Goal: Learn about a topic

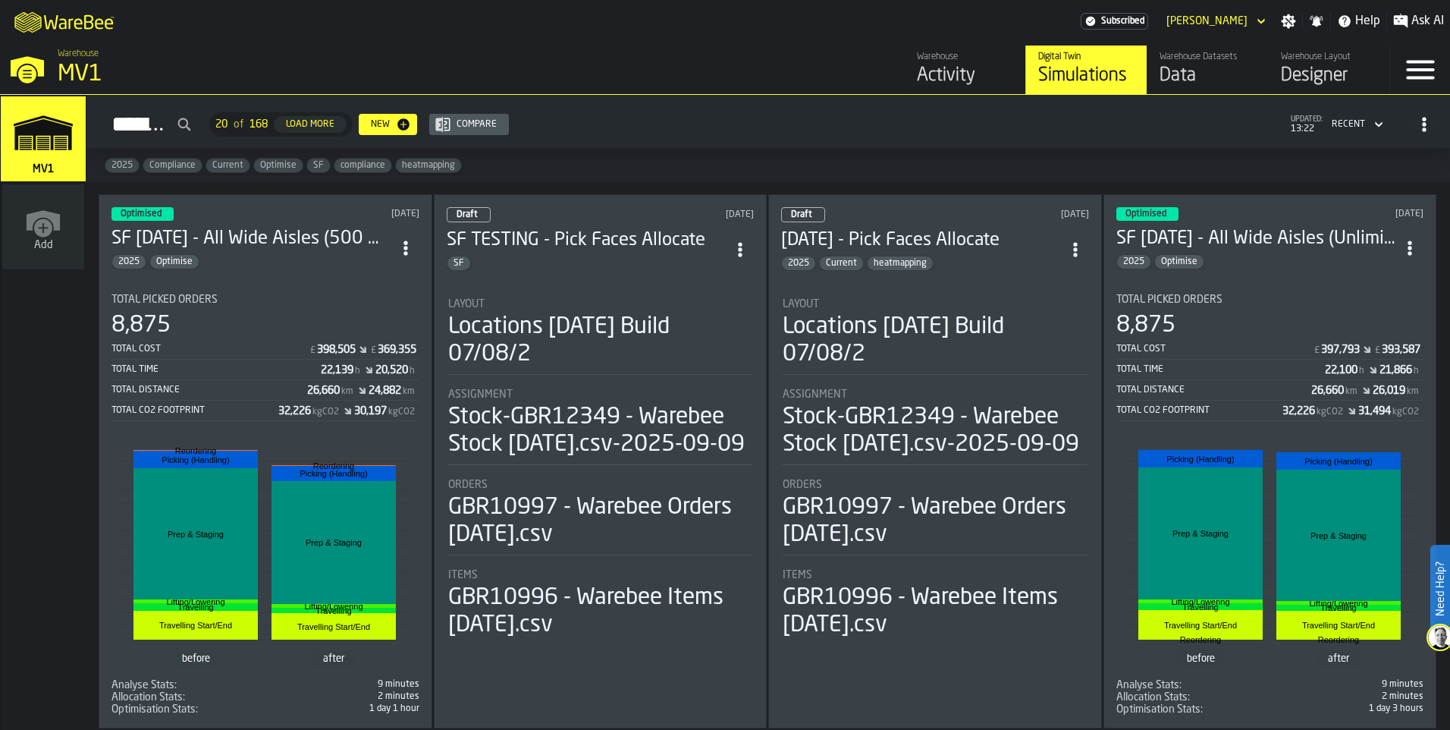
click at [303, 274] on div "Optimised [DATE] SF [DATE] - All Wide Aisles (500 Moves) 2025 Optimise Total Pi…" at bounding box center [266, 461] width 334 height 534
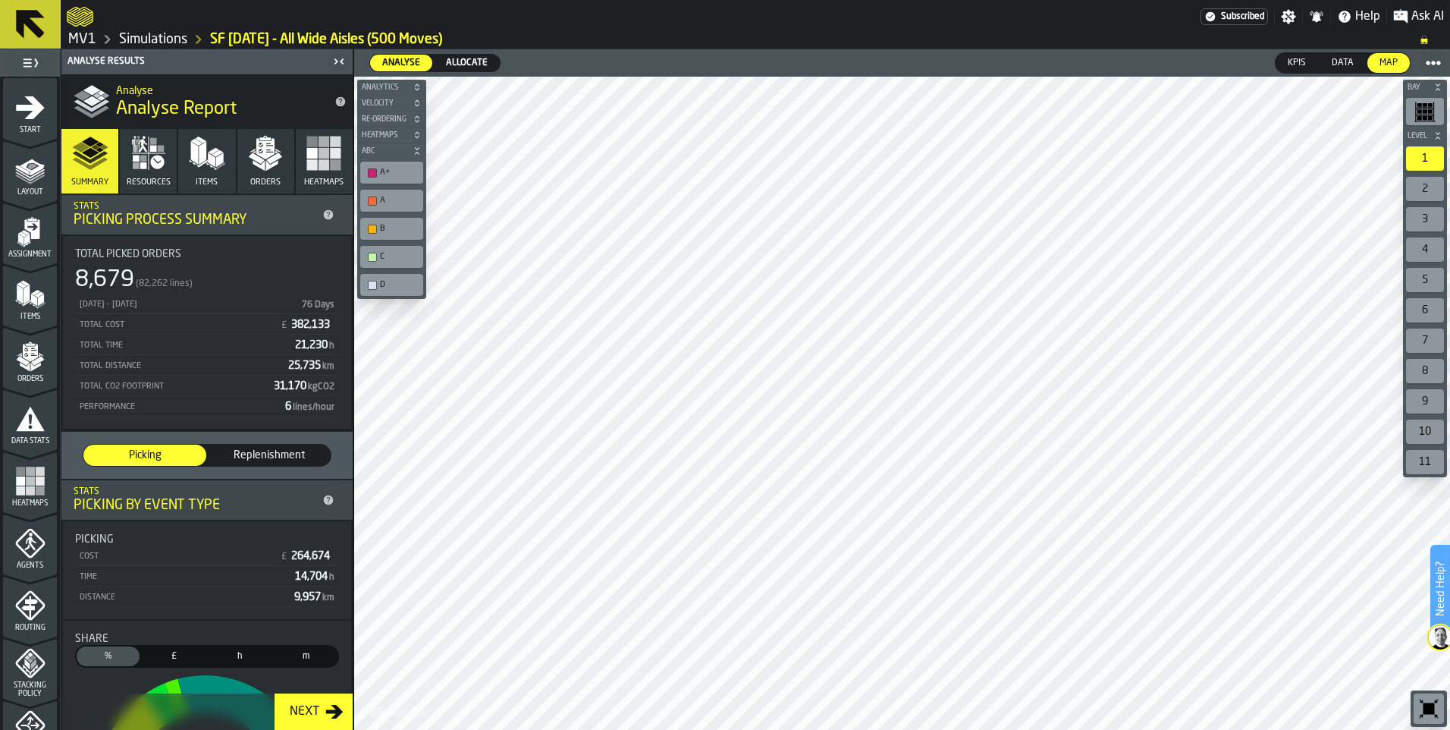
click at [382, 178] on div "A+" at bounding box center [391, 173] width 57 height 16
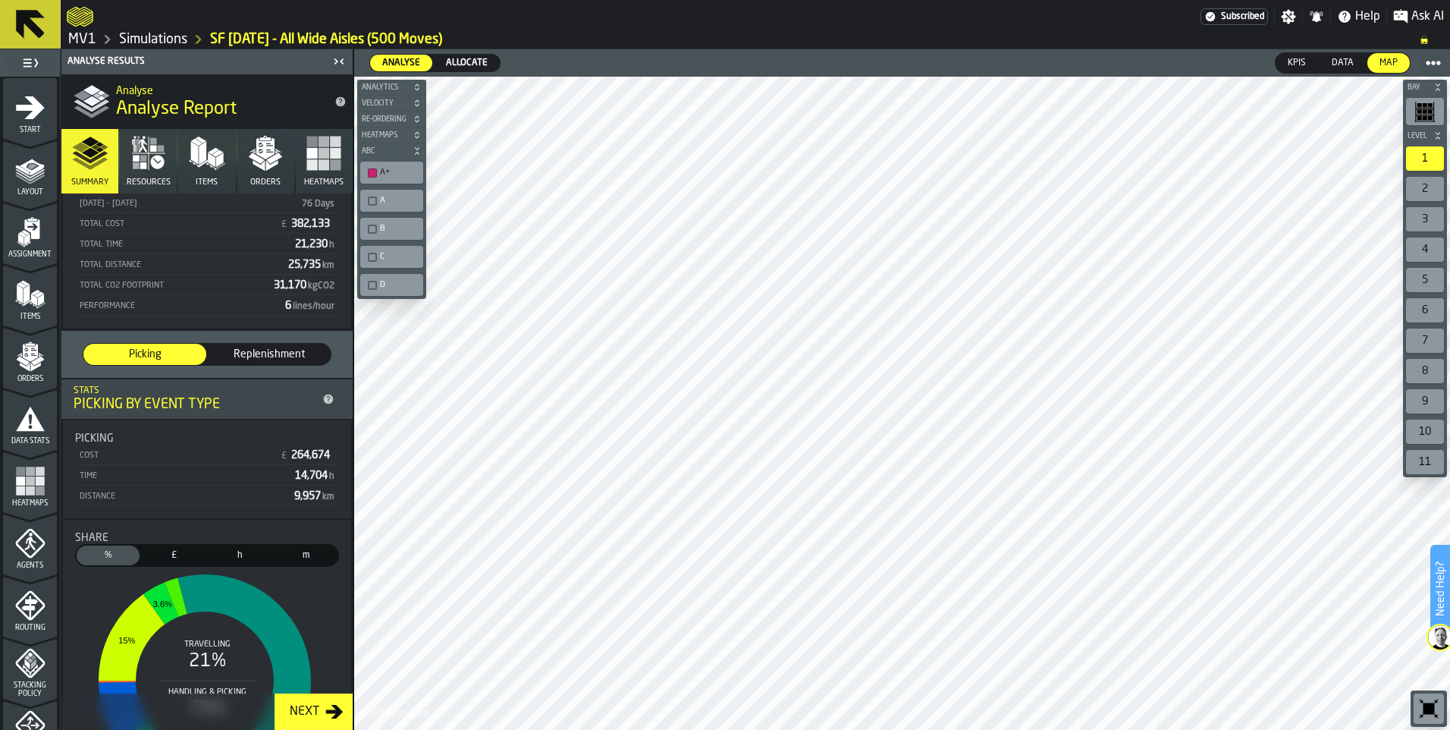
scroll to position [228, 0]
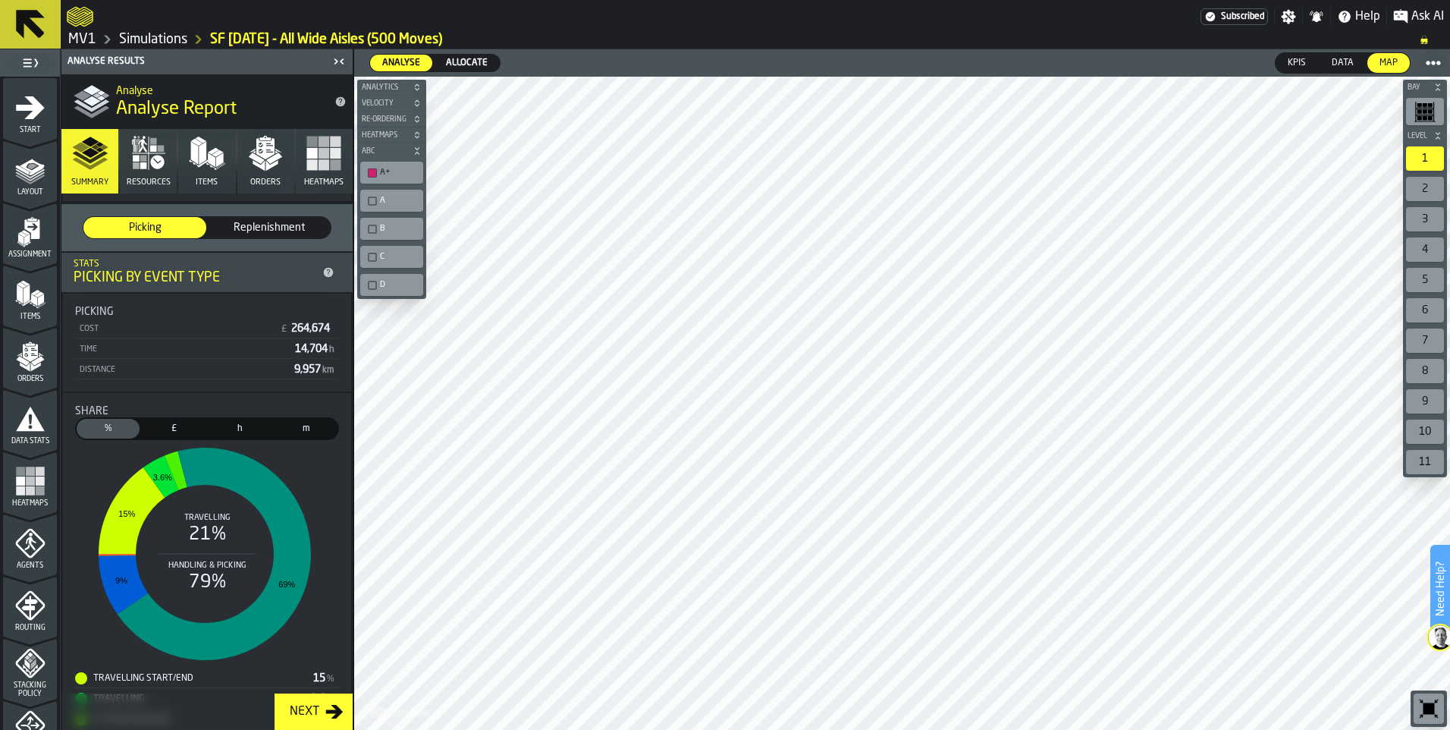
click at [391, 171] on div "A+" at bounding box center [399, 173] width 39 height 10
click at [212, 168] on polygon "button" at bounding box center [210, 166] width 9 height 8
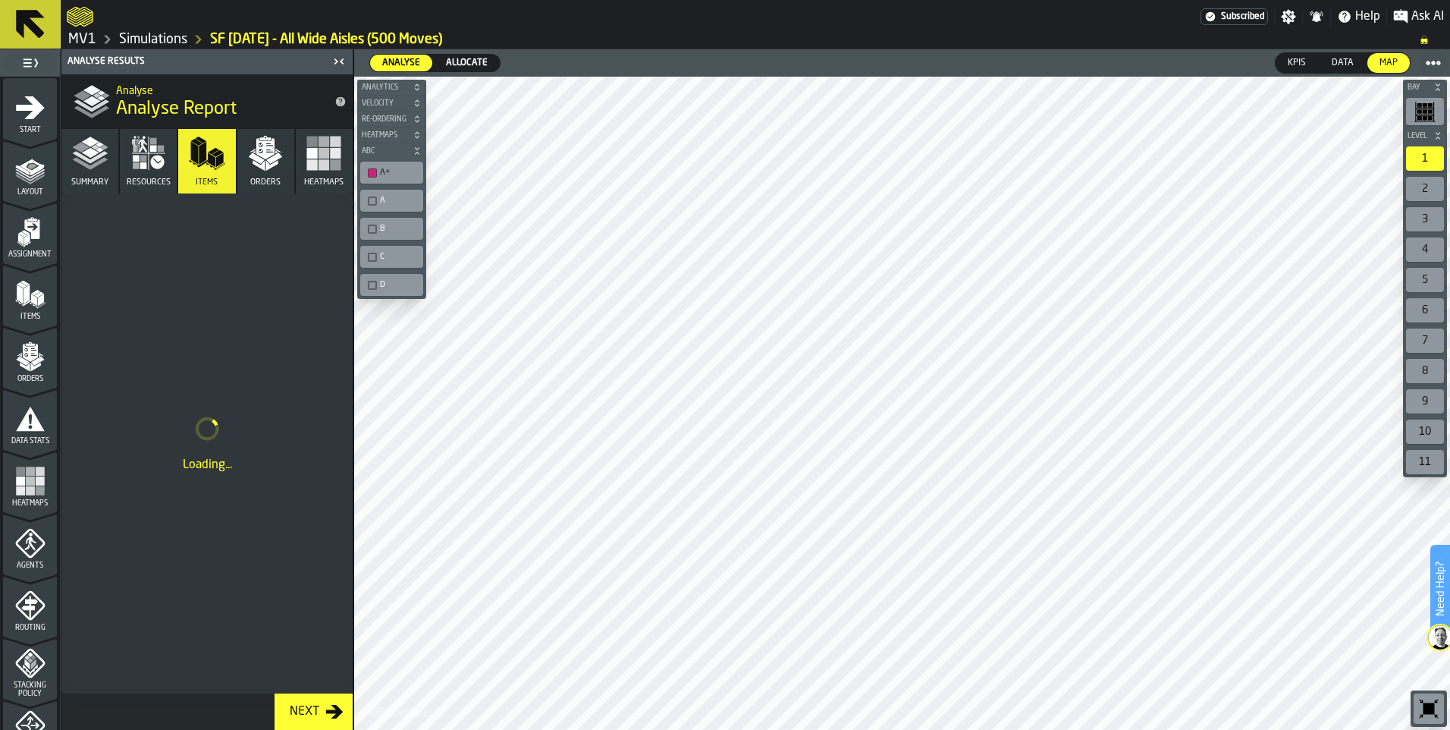
scroll to position [0, 0]
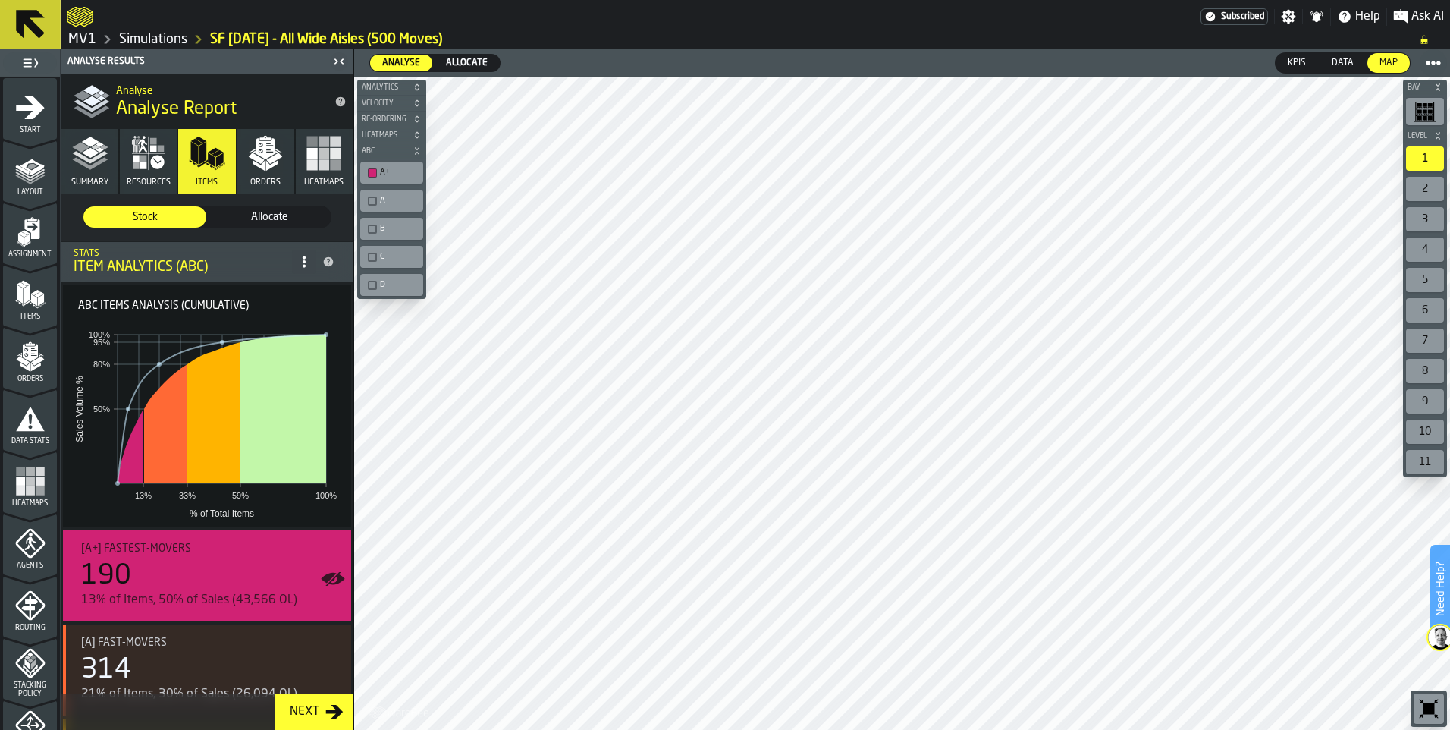
click at [363, 287] on div "D" at bounding box center [391, 285] width 63 height 22
click at [368, 288] on div "button-toolbar-undefined" at bounding box center [372, 285] width 9 height 9
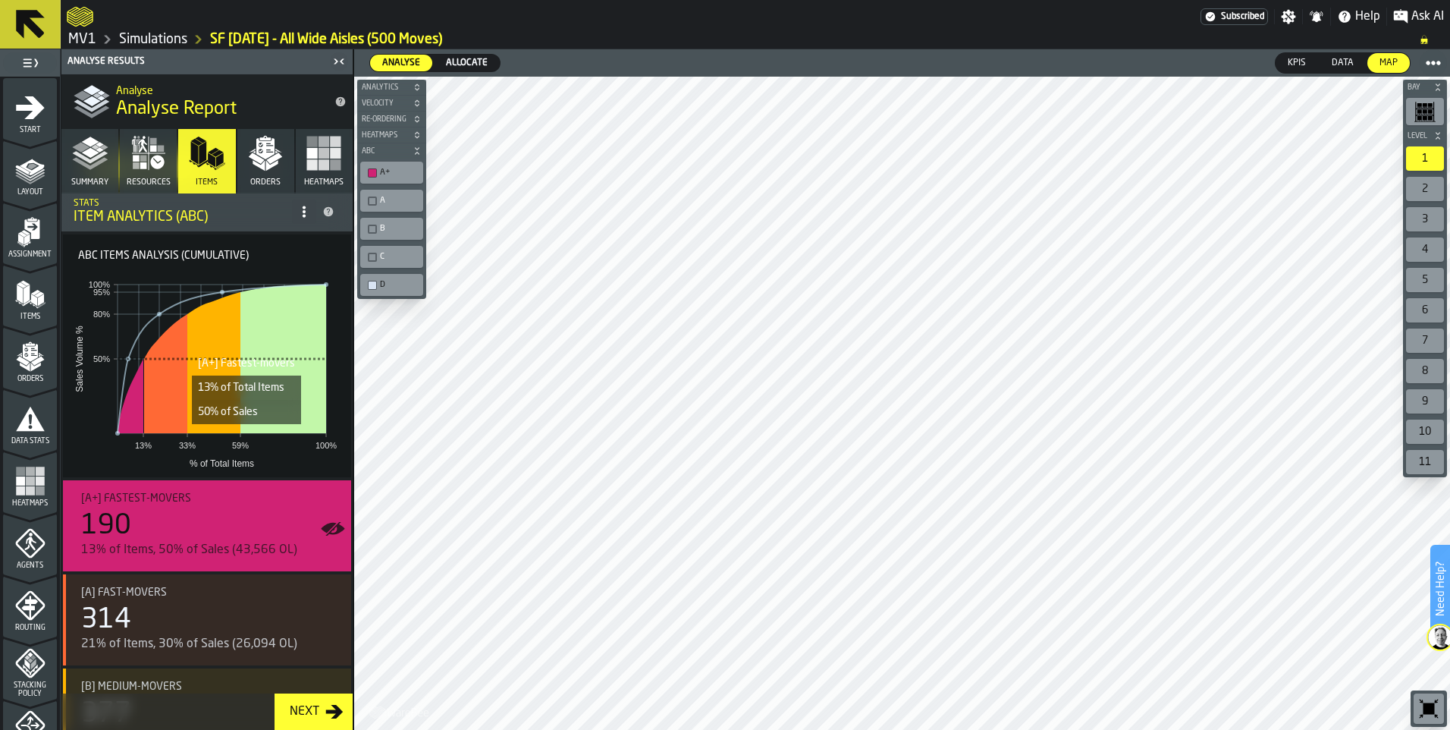
scroll to position [214, 0]
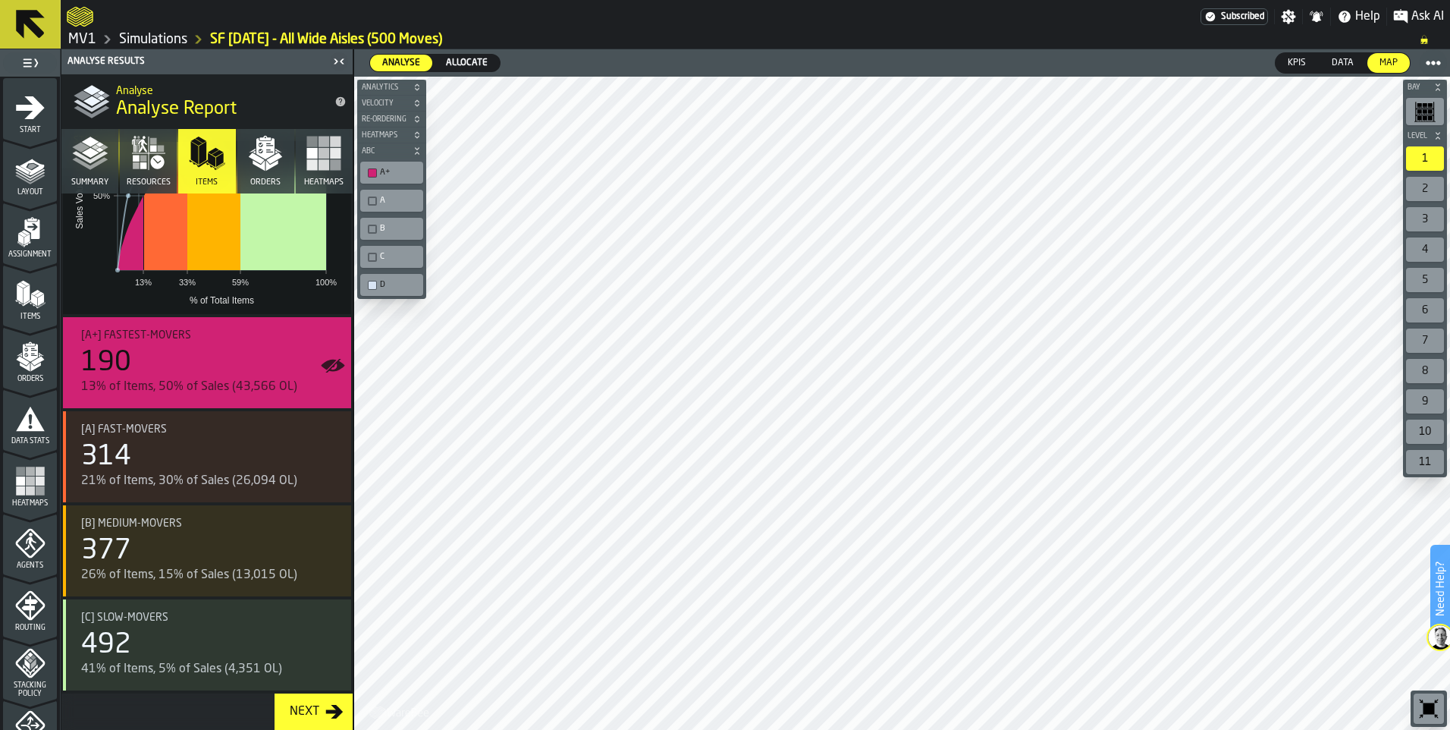
click at [413, 171] on div "A+" at bounding box center [399, 173] width 39 height 10
click at [389, 174] on div "A+" at bounding box center [399, 173] width 39 height 10
click at [383, 277] on div "D" at bounding box center [391, 285] width 57 height 16
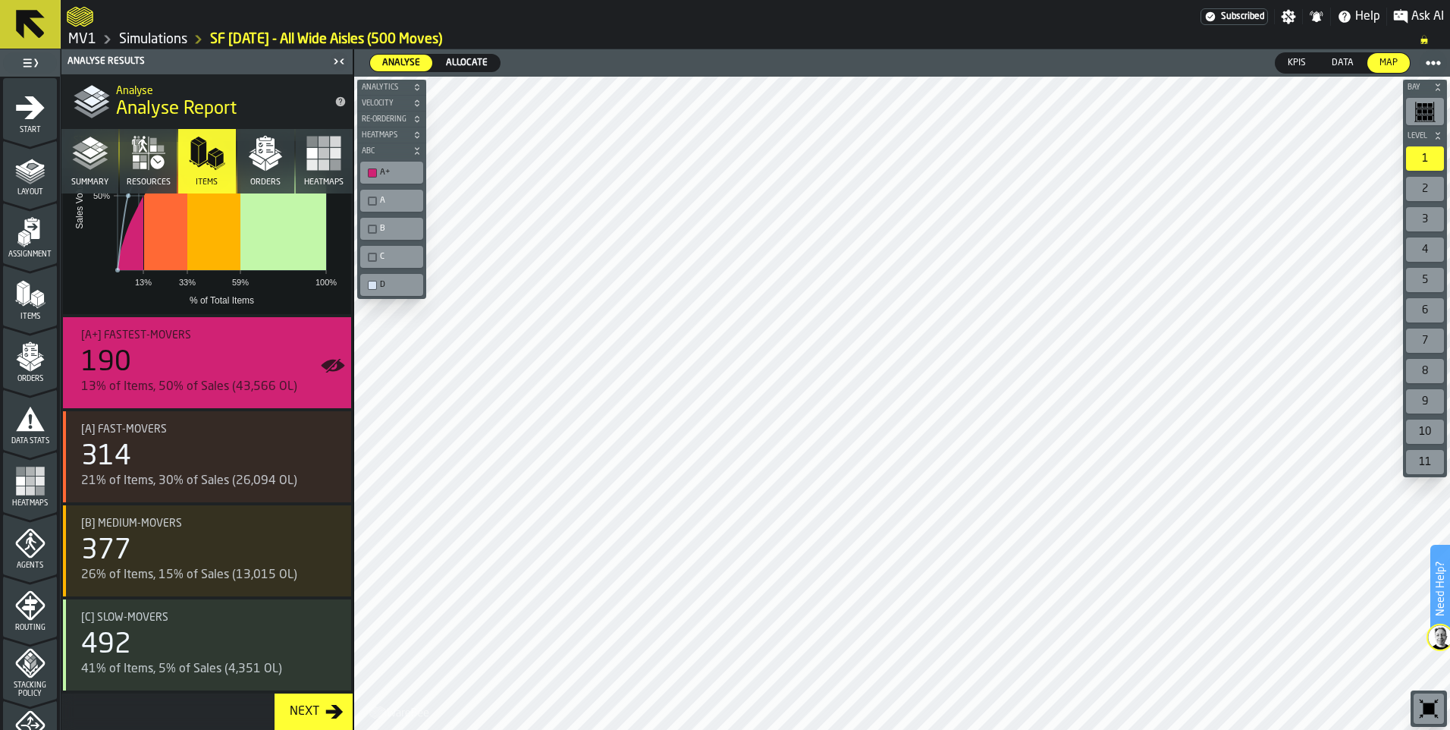
click at [381, 170] on div "A+" at bounding box center [399, 173] width 39 height 10
click at [376, 174] on div "button-toolbar-undefined" at bounding box center [372, 172] width 9 height 9
click at [372, 173] on div "button-toolbar-undefined" at bounding box center [372, 172] width 9 height 9
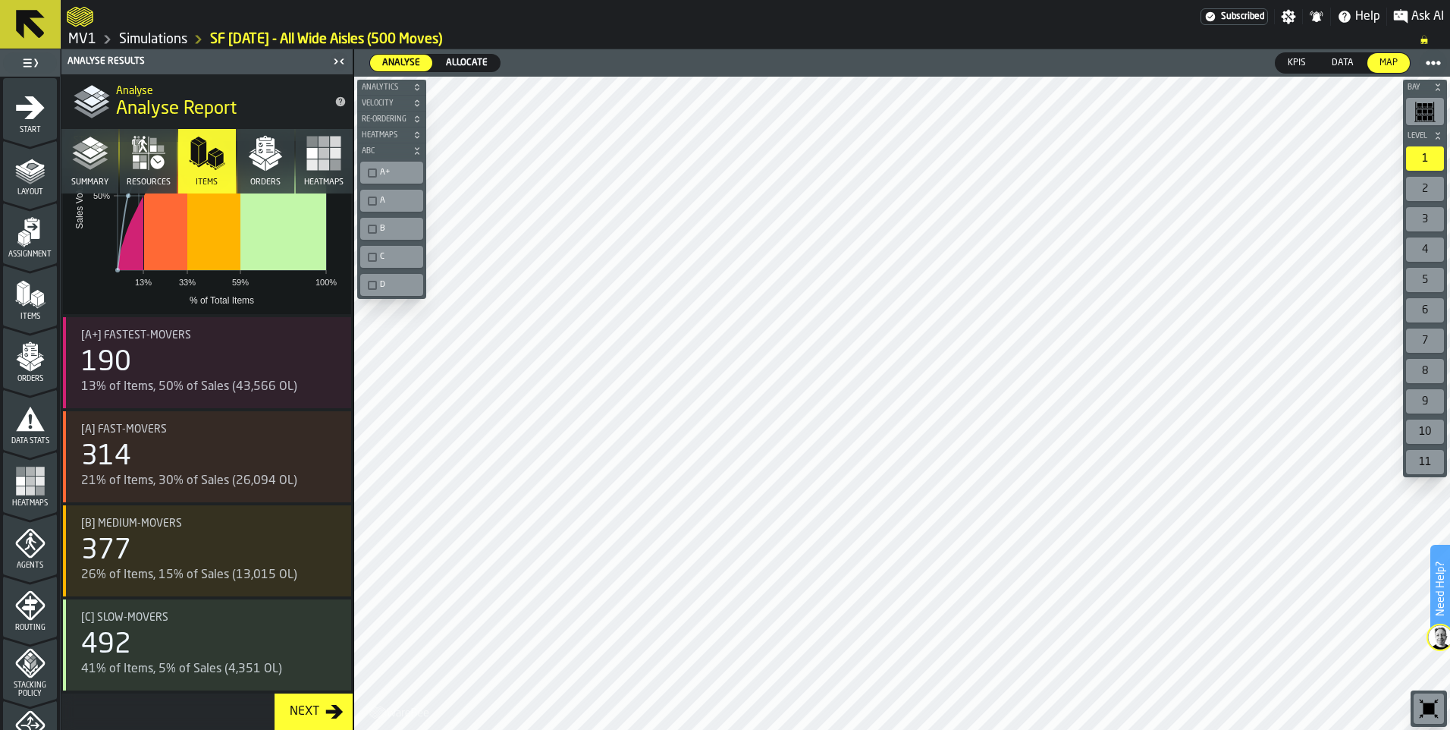
click at [372, 172] on div "button-toolbar-undefined" at bounding box center [372, 172] width 9 height 9
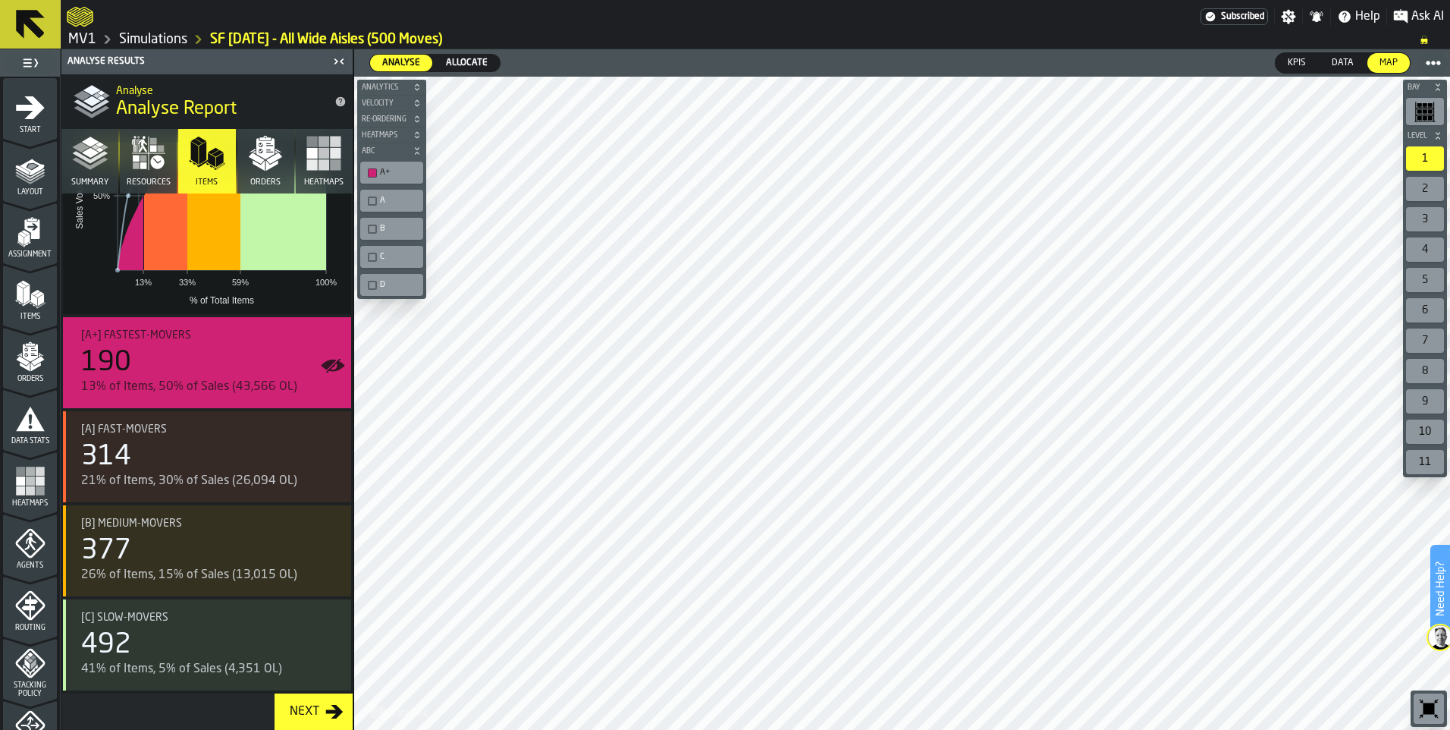
click at [372, 198] on div "button-toolbar-undefined" at bounding box center [372, 200] width 9 height 9
click at [373, 227] on div "button-toolbar-undefined" at bounding box center [372, 229] width 9 height 9
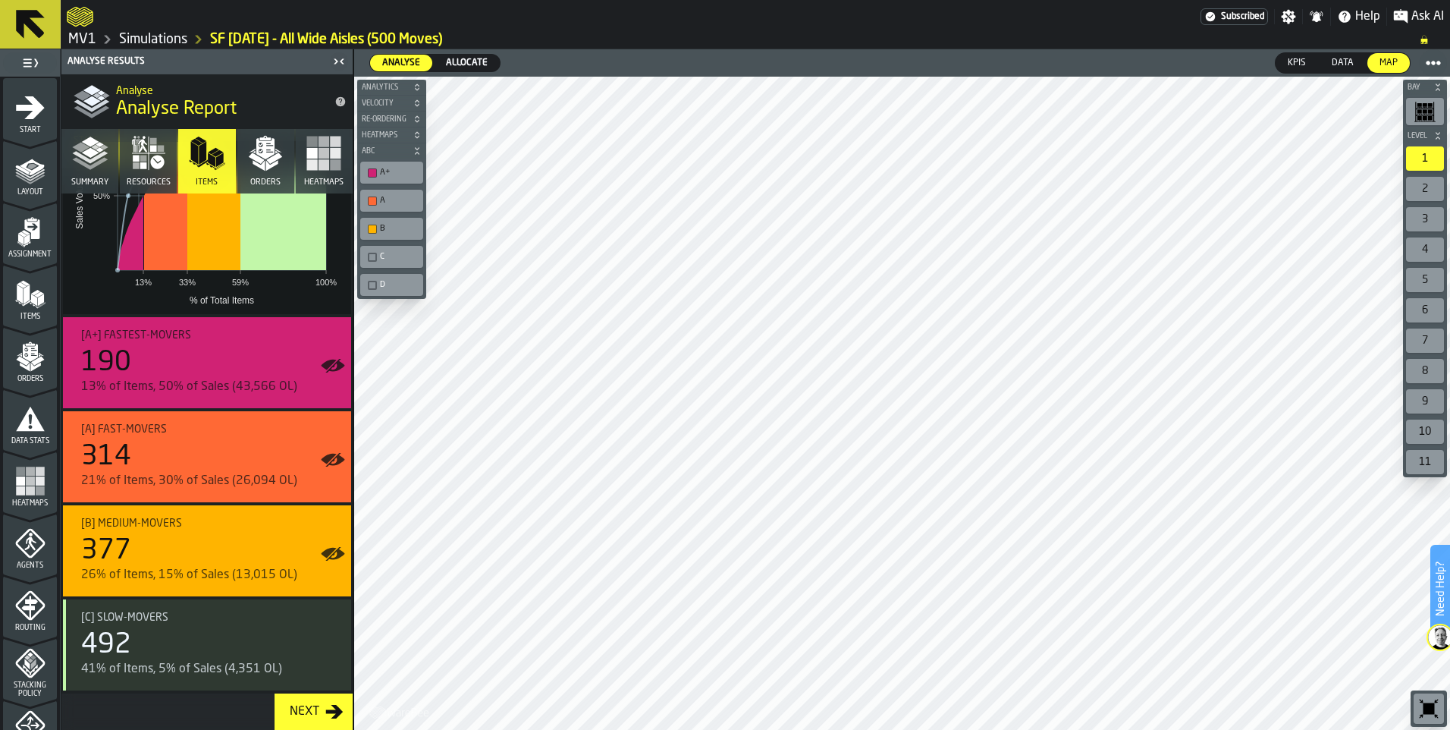
click at [373, 261] on div "button-toolbar-undefined" at bounding box center [372, 257] width 9 height 9
click at [372, 288] on div "button-toolbar-undefined" at bounding box center [372, 285] width 9 height 9
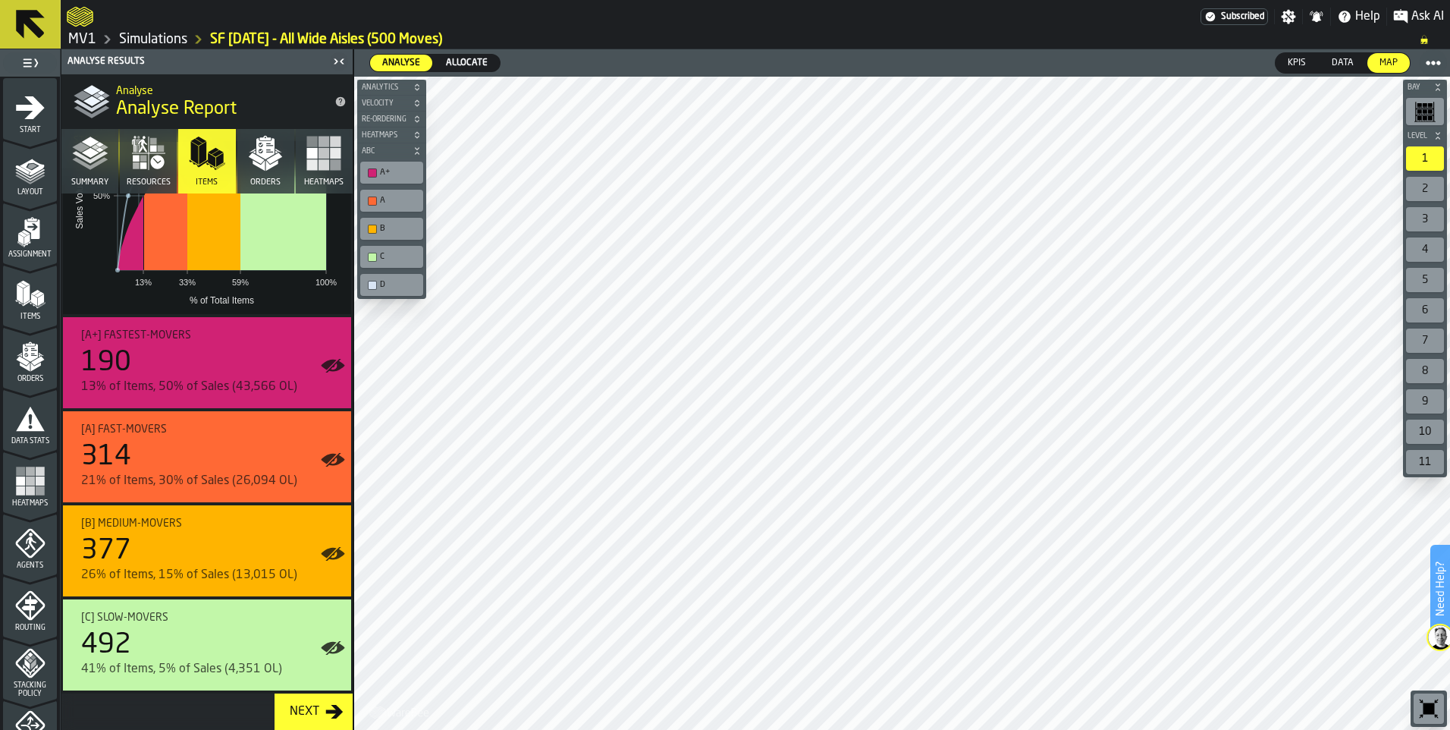
click at [377, 179] on div "A+" at bounding box center [391, 173] width 57 height 16
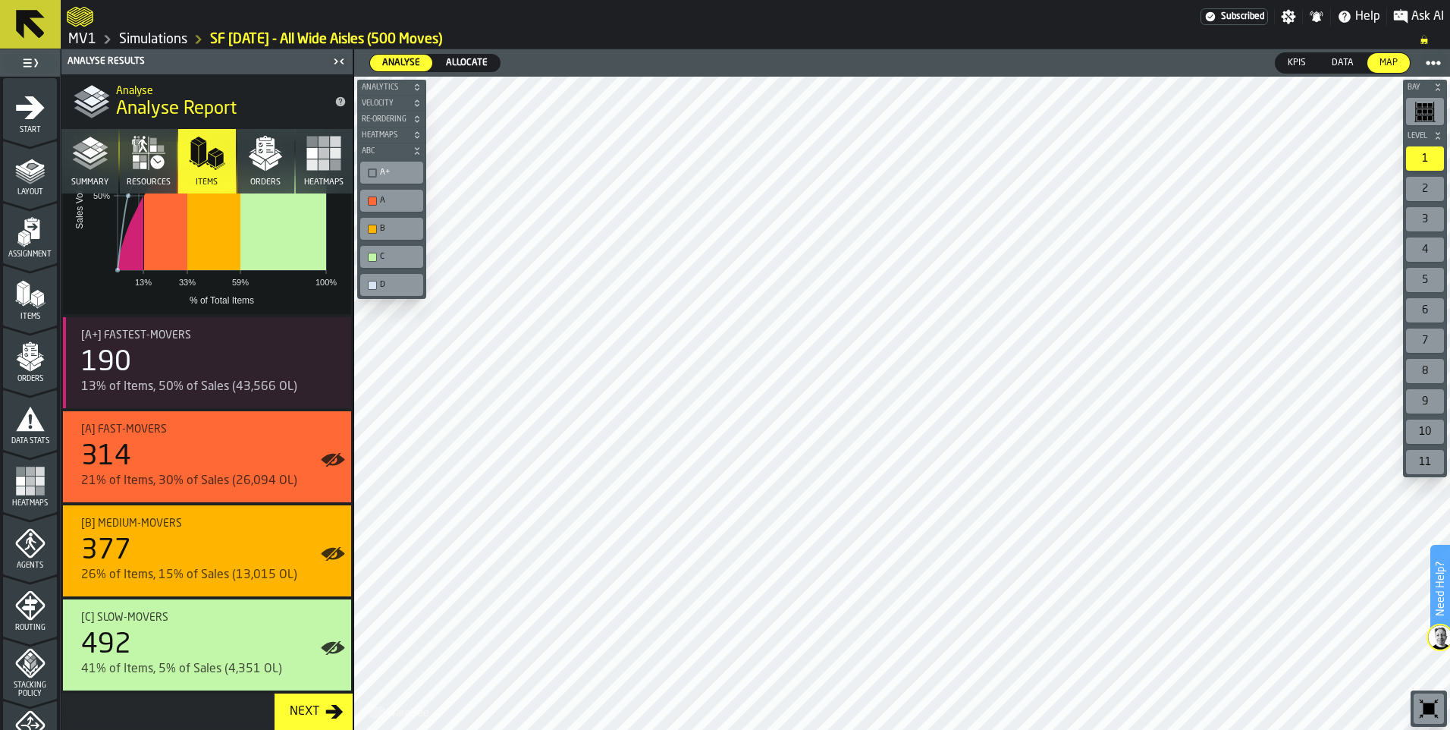
click at [401, 176] on div "A+" at bounding box center [399, 173] width 39 height 10
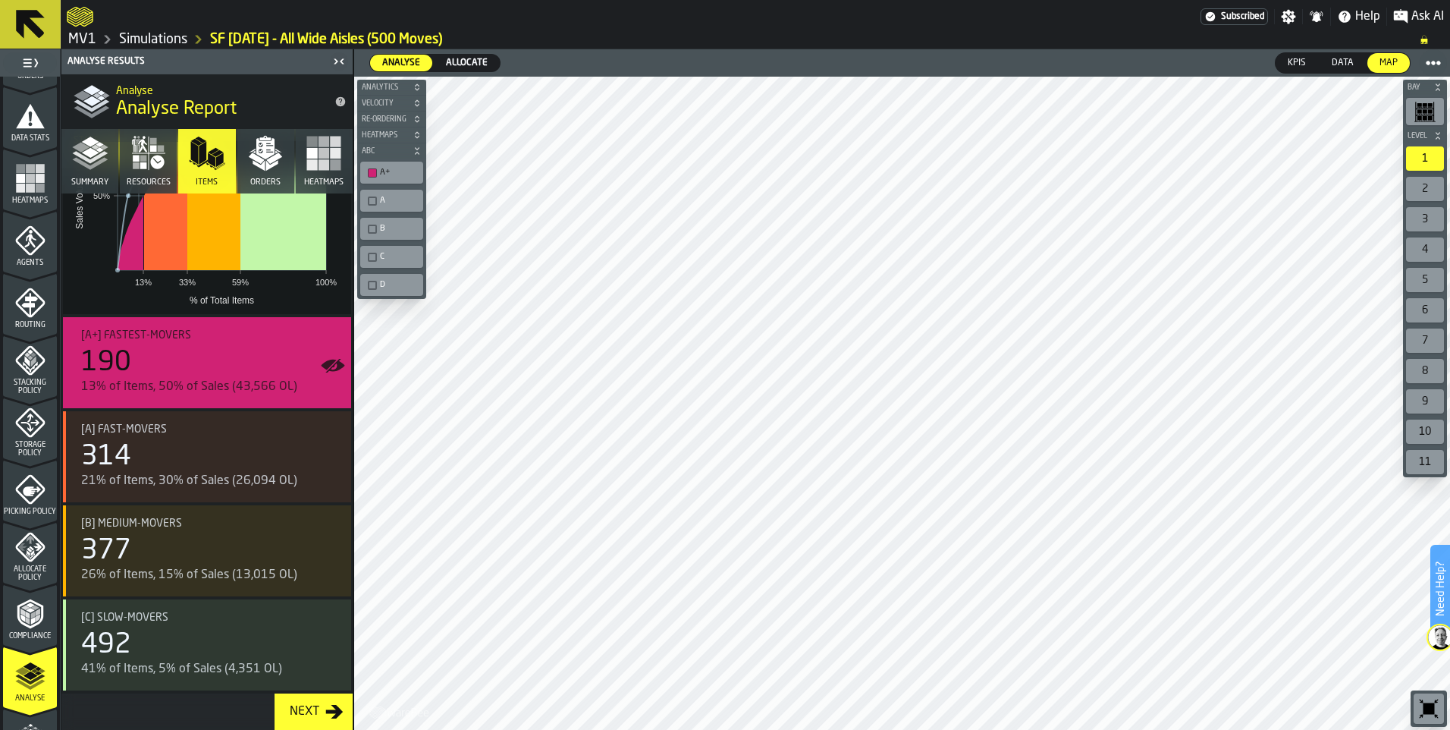
scroll to position [303, 0]
click at [36, 613] on polyline "menu Compliance" at bounding box center [38, 612] width 5 height 8
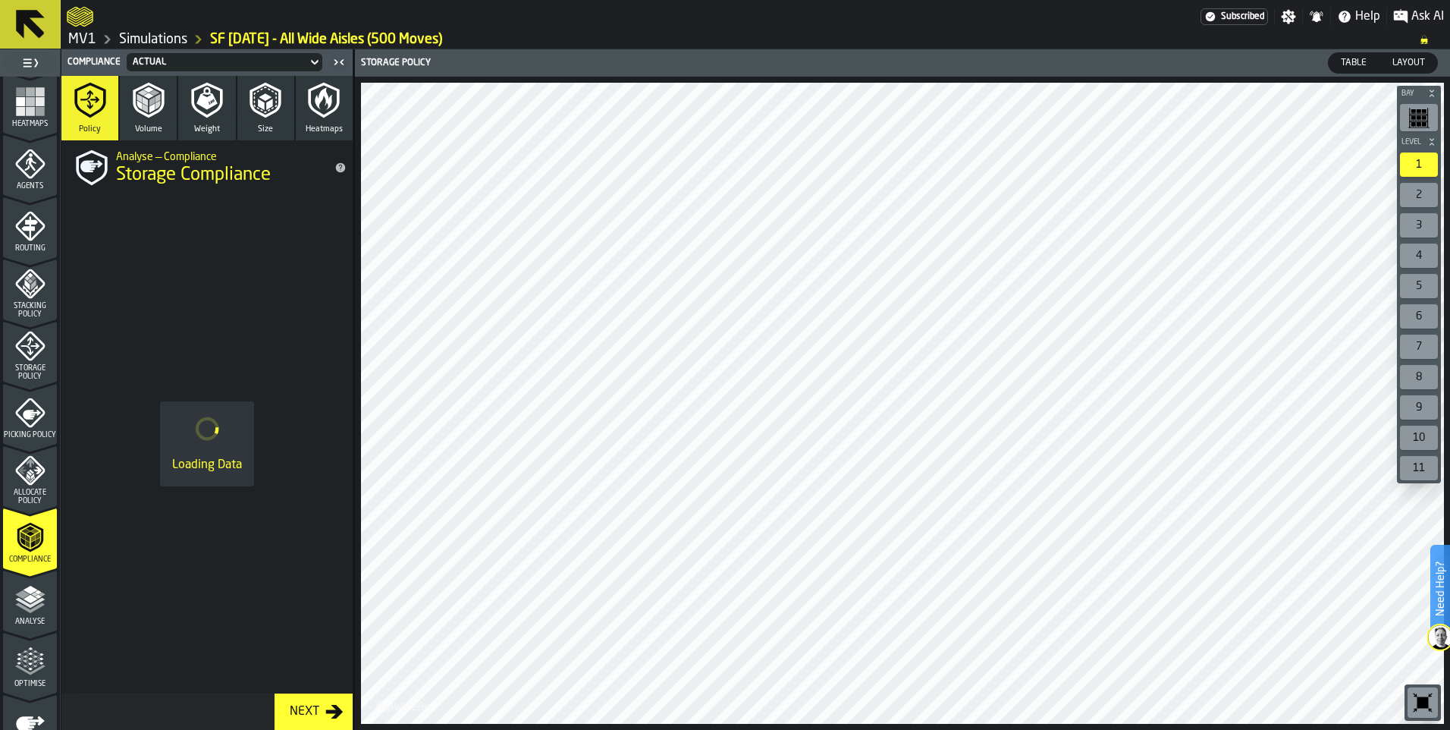
scroll to position [455, 0]
